Goal: Book appointment/travel/reservation

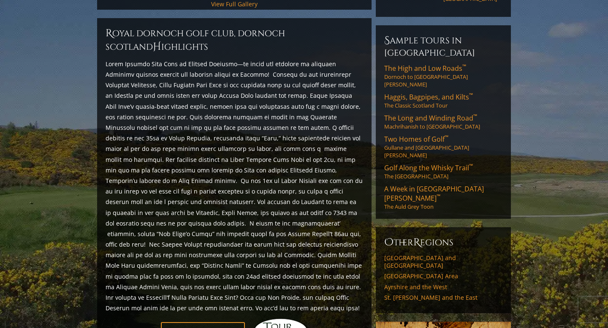
scroll to position [358, 0]
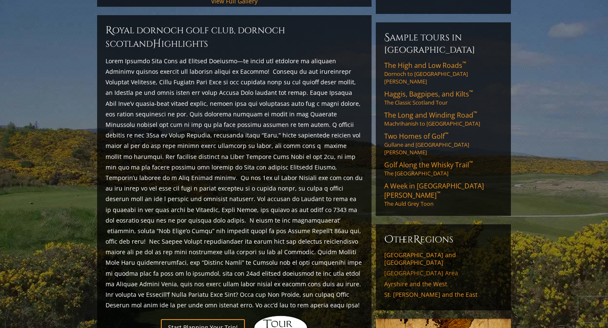
click at [415, 270] on link "[GEOGRAPHIC_DATA] Area" at bounding box center [443, 274] width 118 height 8
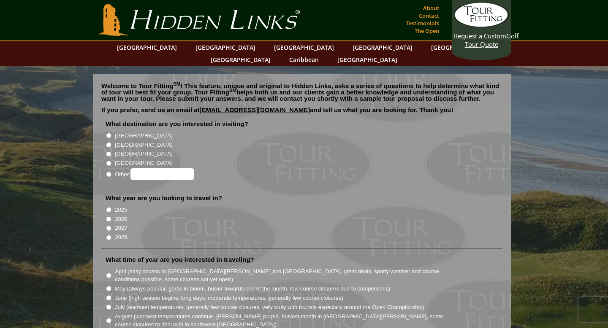
click at [109, 142] on input "[GEOGRAPHIC_DATA]" at bounding box center [108, 144] width 5 height 5
radio input "true"
click at [110, 226] on input "2027" at bounding box center [108, 228] width 5 height 5
radio input "true"
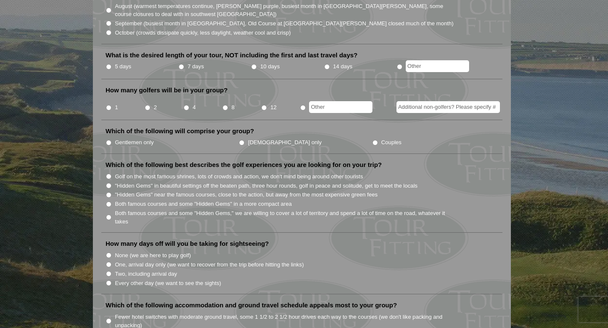
scroll to position [152, 0]
